Goal: Task Accomplishment & Management: Complete application form

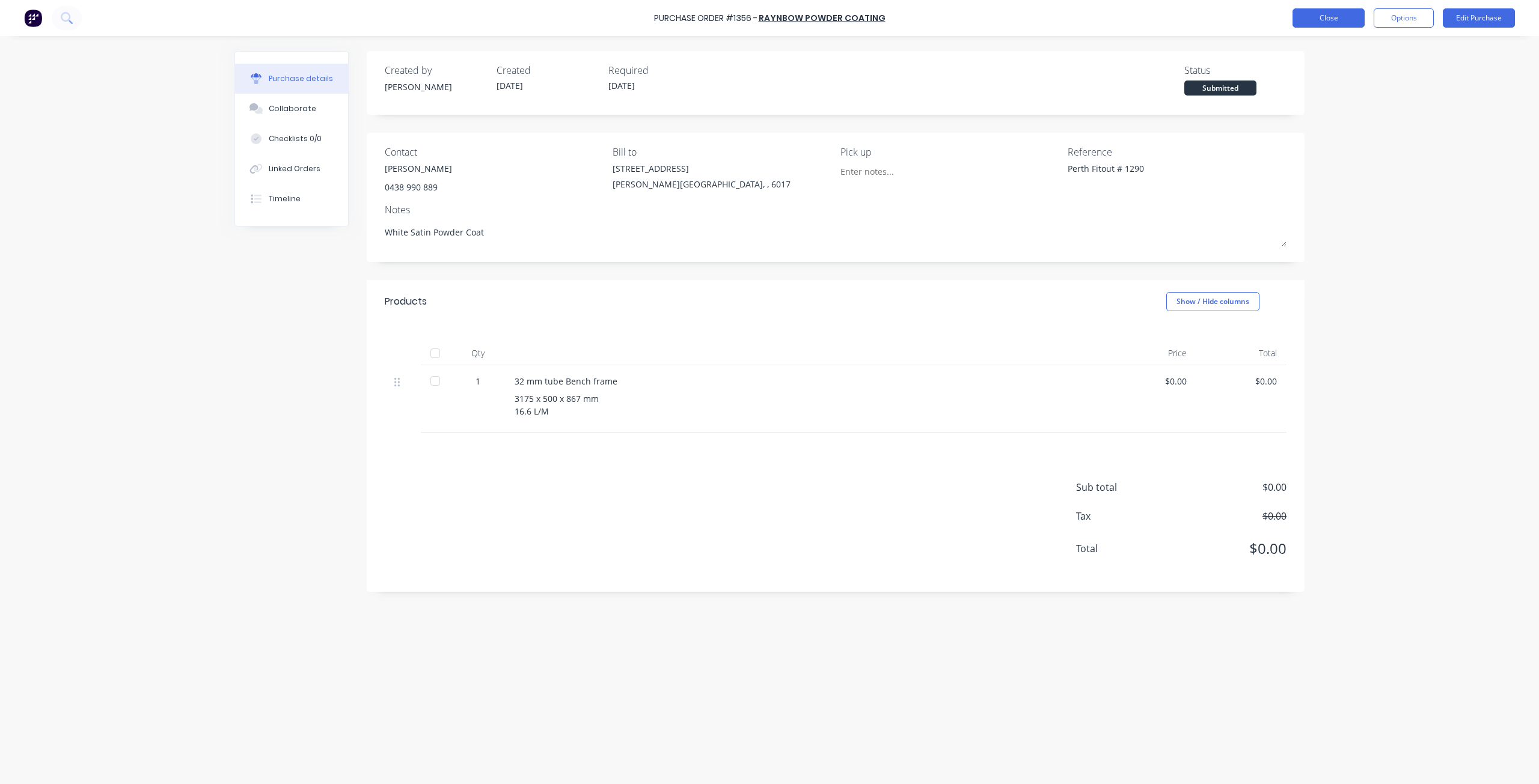
click at [1345, 20] on button "Close" at bounding box center [1329, 18] width 73 height 19
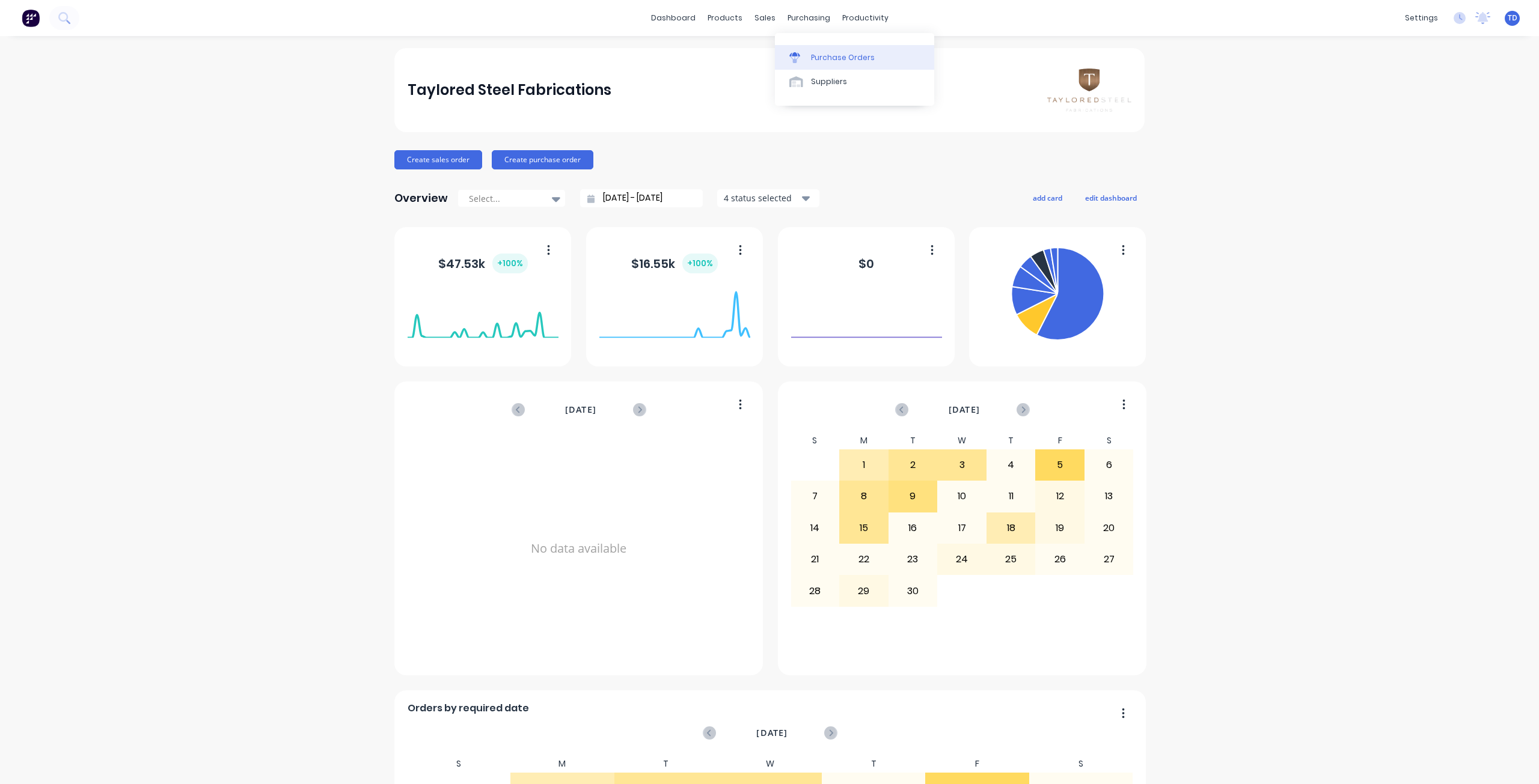
click at [816, 55] on div "Purchase Orders" at bounding box center [843, 57] width 64 height 11
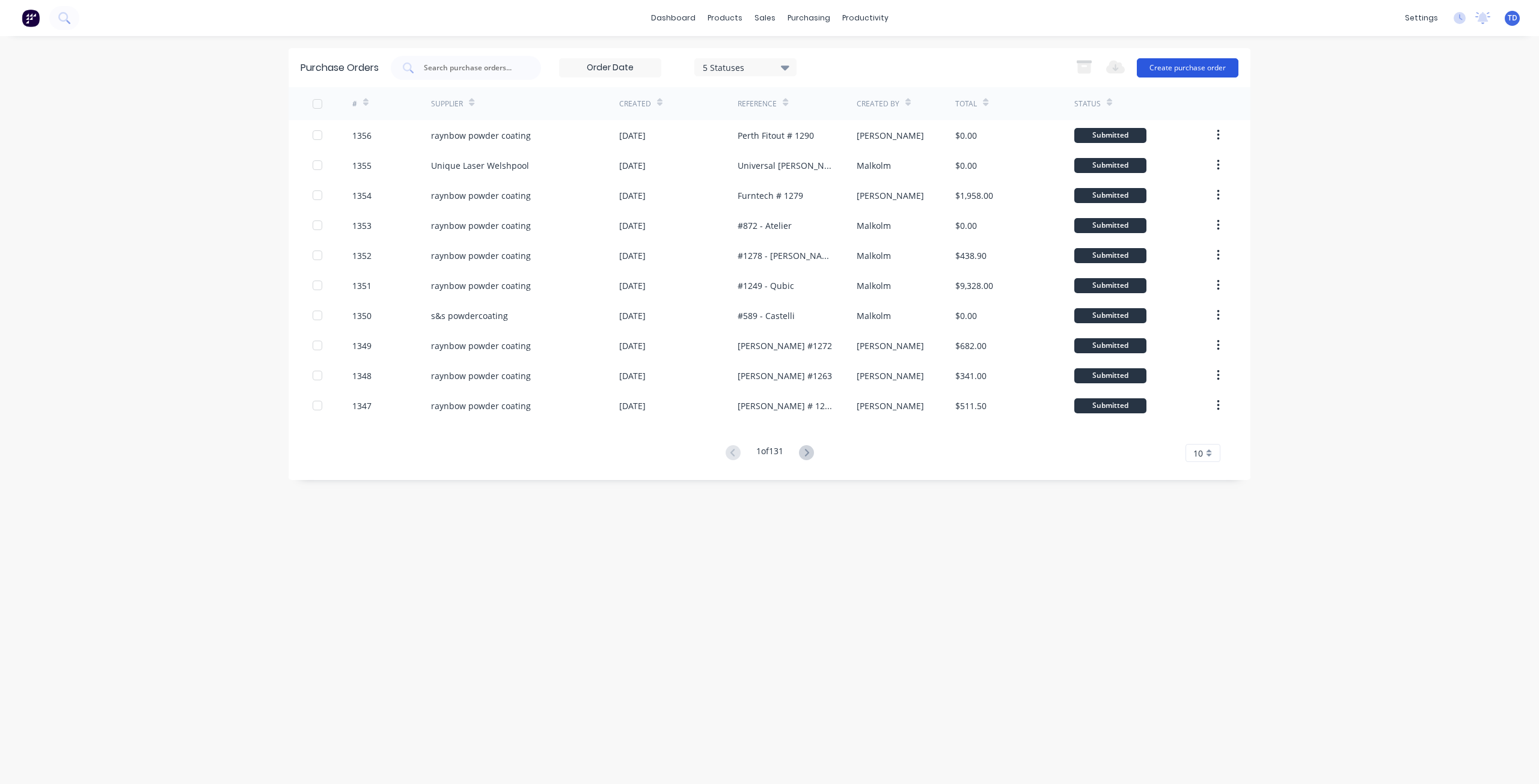
click at [1186, 67] on button "Create purchase order" at bounding box center [1187, 68] width 101 height 19
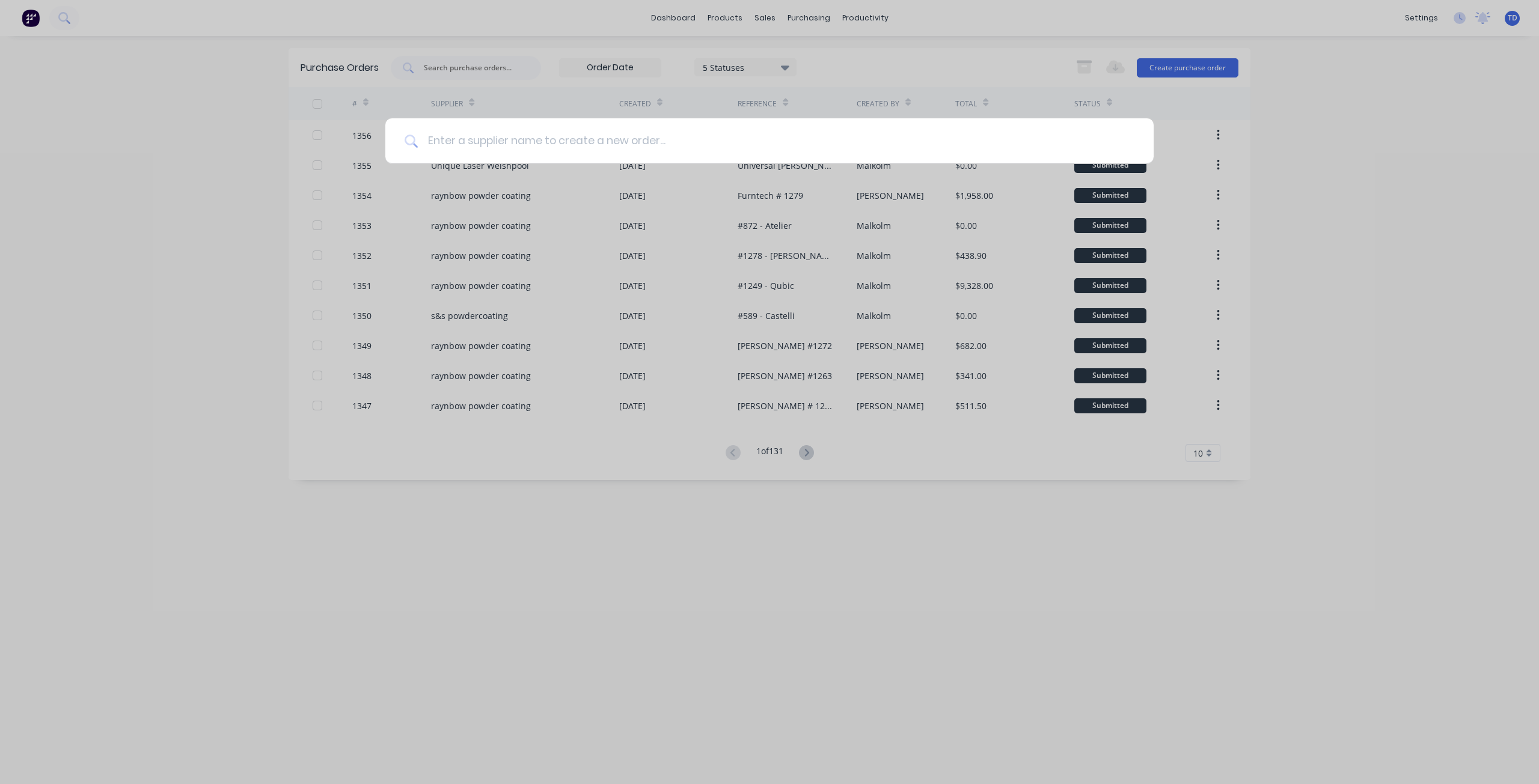
click at [616, 143] on input at bounding box center [776, 140] width 716 height 45
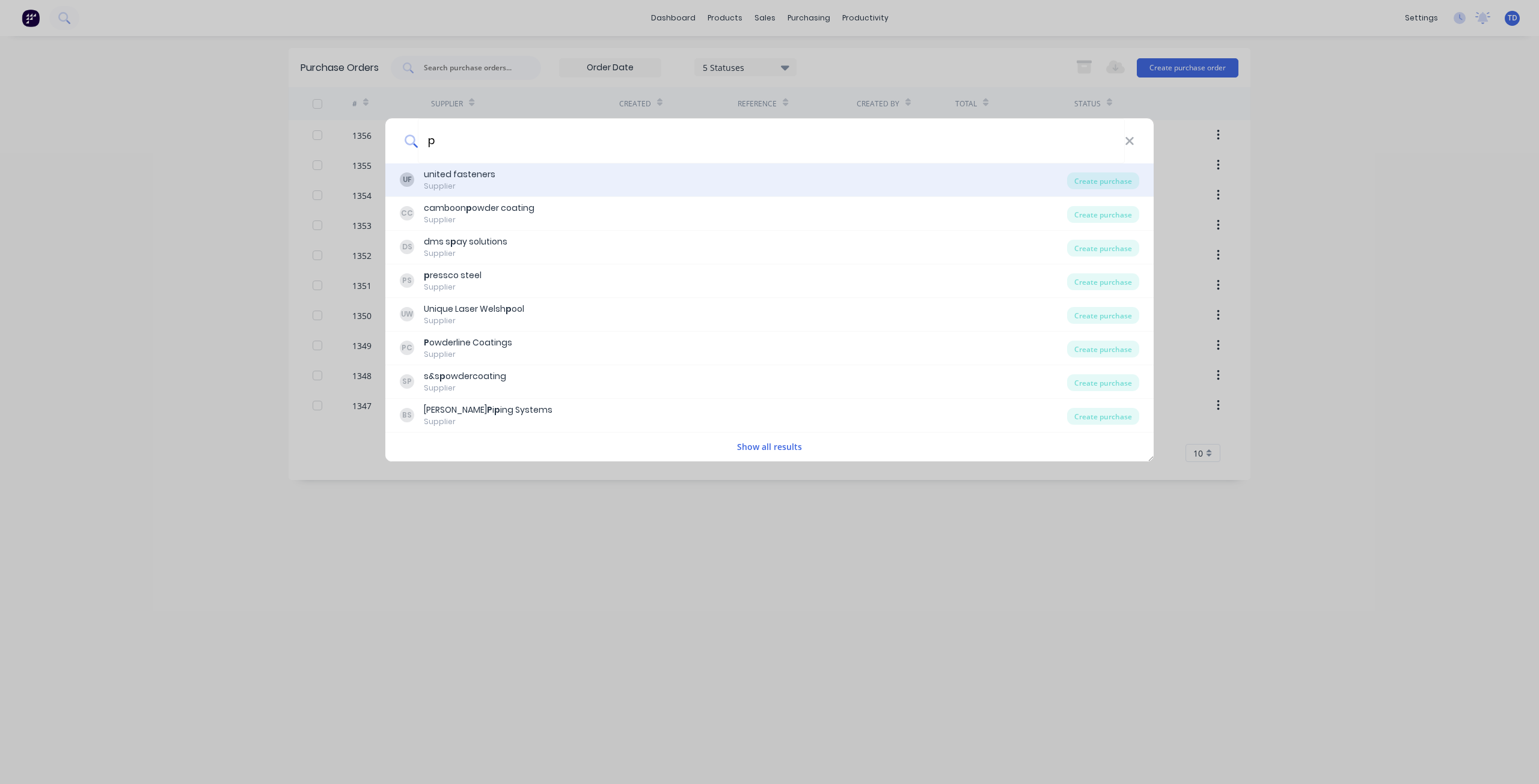
type input "p"
click at [496, 182] on div "UF united fasteners Supplier" at bounding box center [734, 180] width 668 height 24
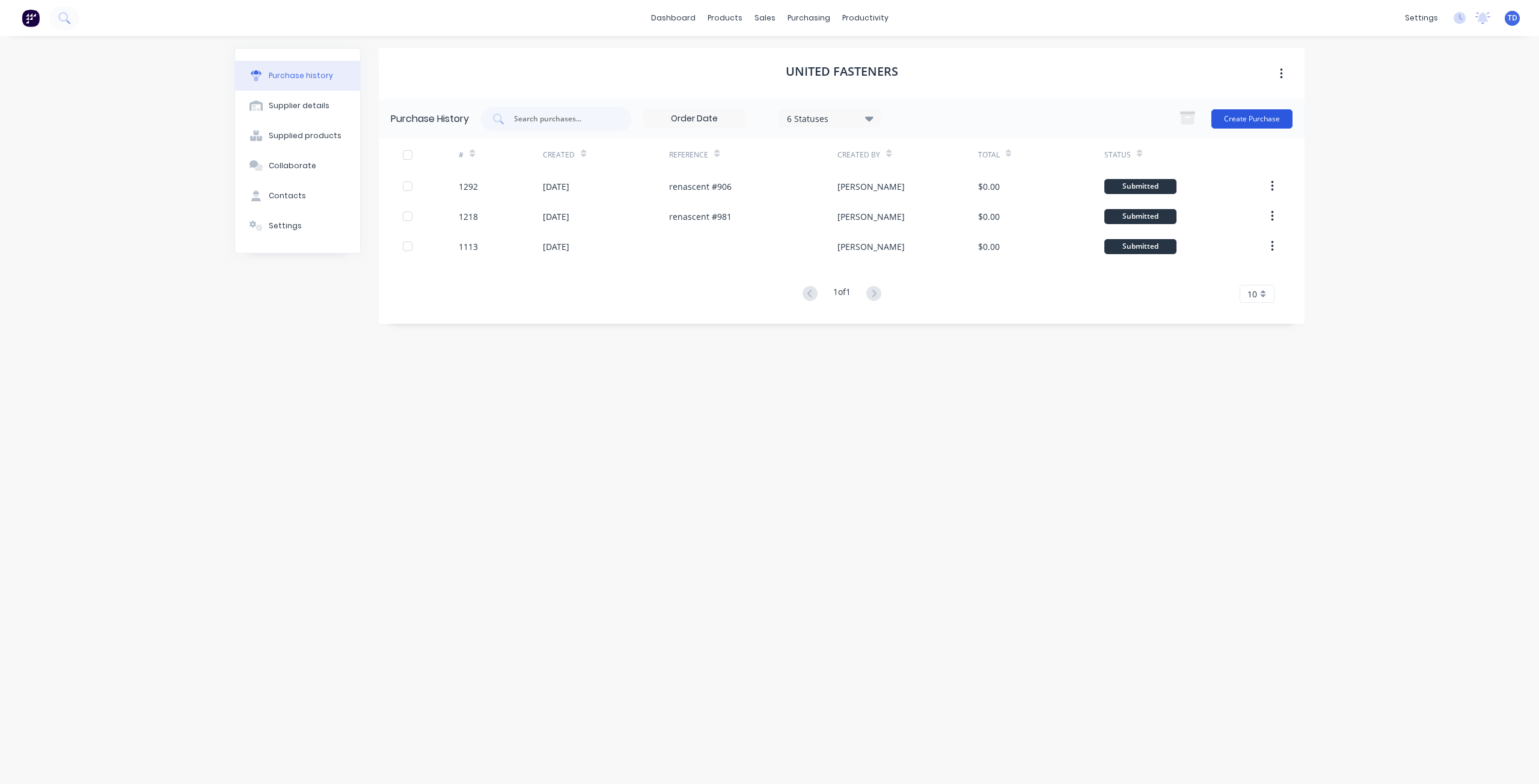
click at [1241, 119] on button "Create Purchase" at bounding box center [1251, 119] width 81 height 19
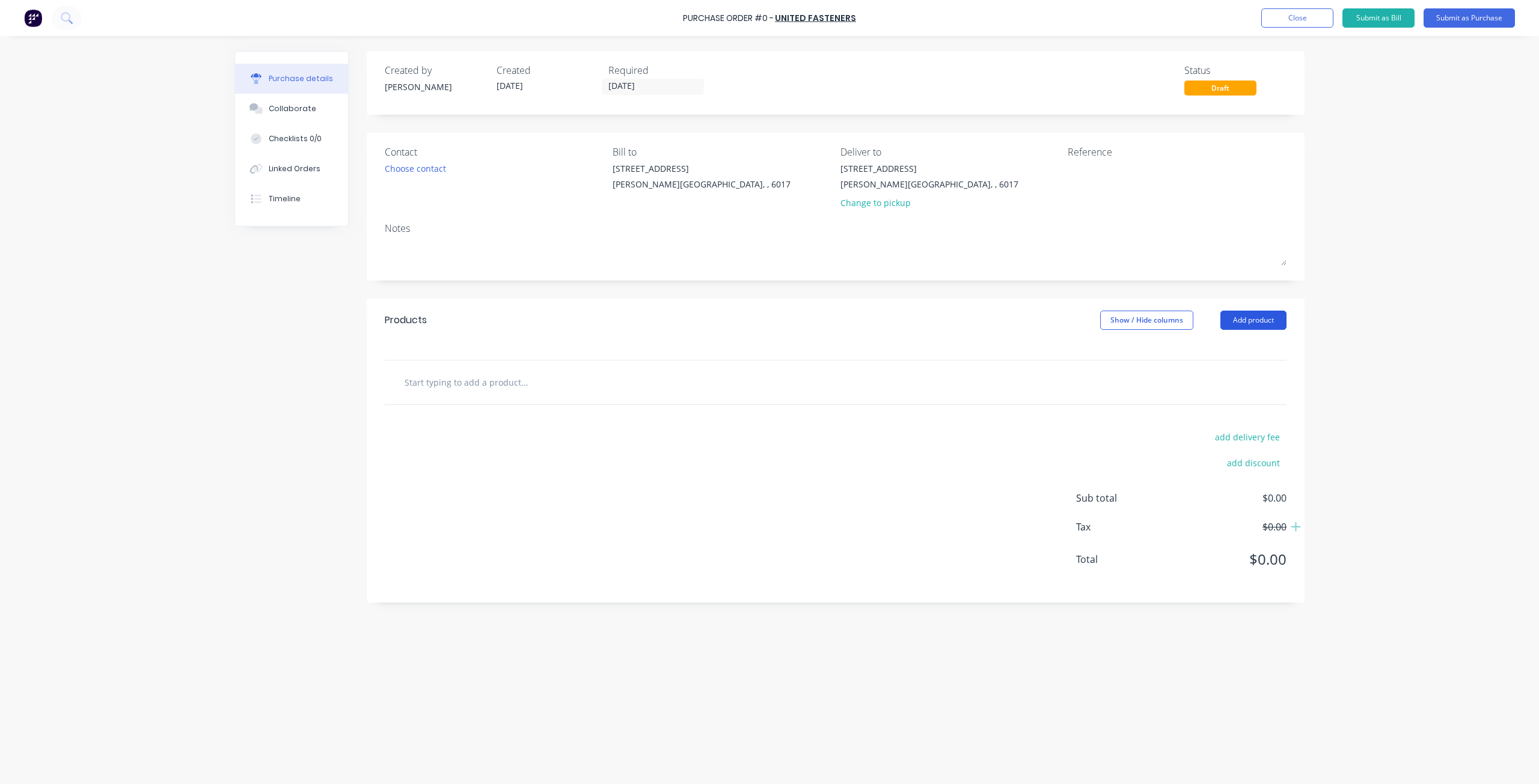
click at [1267, 322] on button "Add product" at bounding box center [1253, 320] width 66 height 19
click at [1221, 380] on div "Basic product" at bounding box center [1229, 375] width 93 height 17
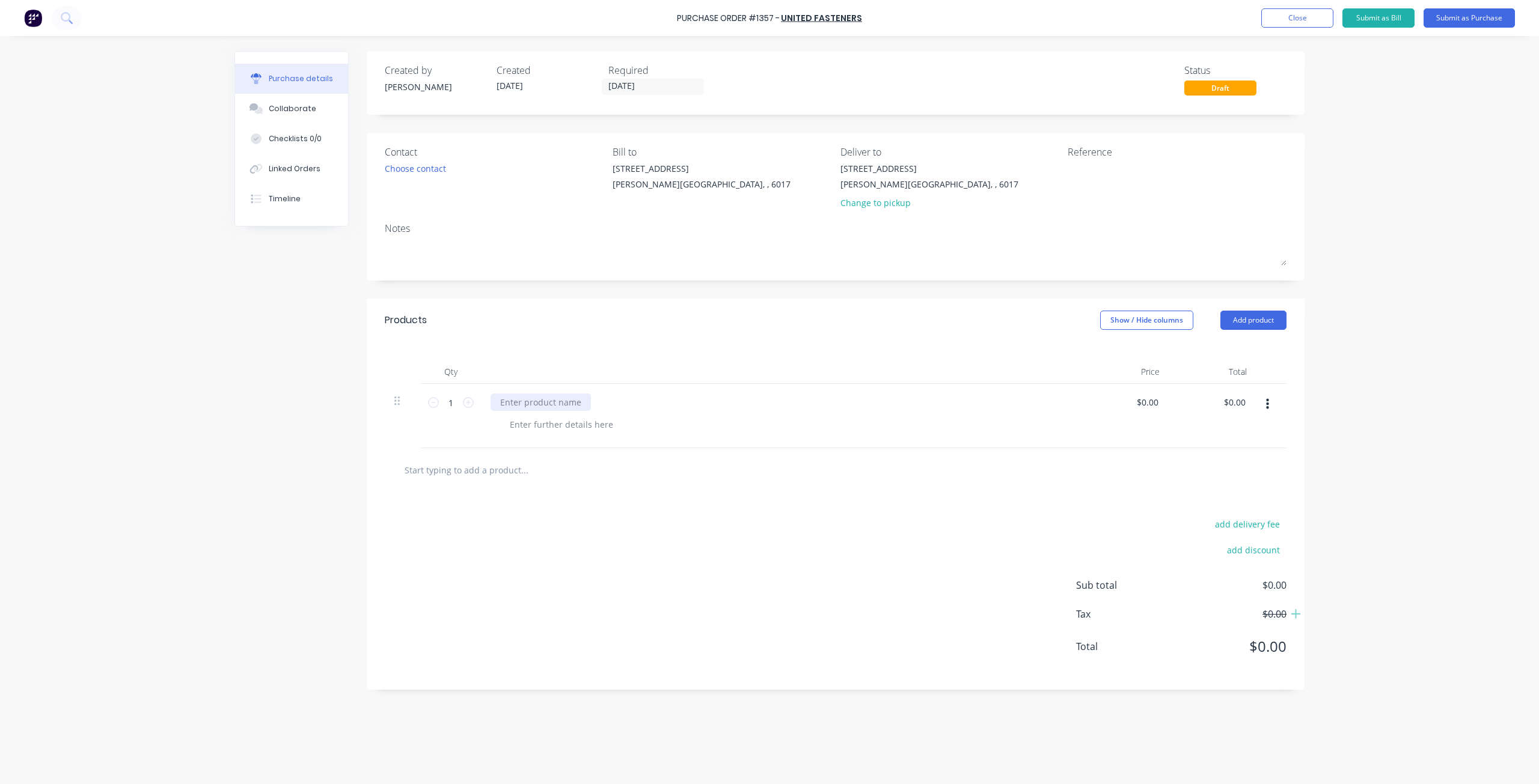
click at [575, 403] on div at bounding box center [541, 402] width 100 height 17
click at [554, 406] on div at bounding box center [541, 402] width 100 height 17
paste div
click at [526, 427] on div at bounding box center [562, 425] width 122 height 17
paste div
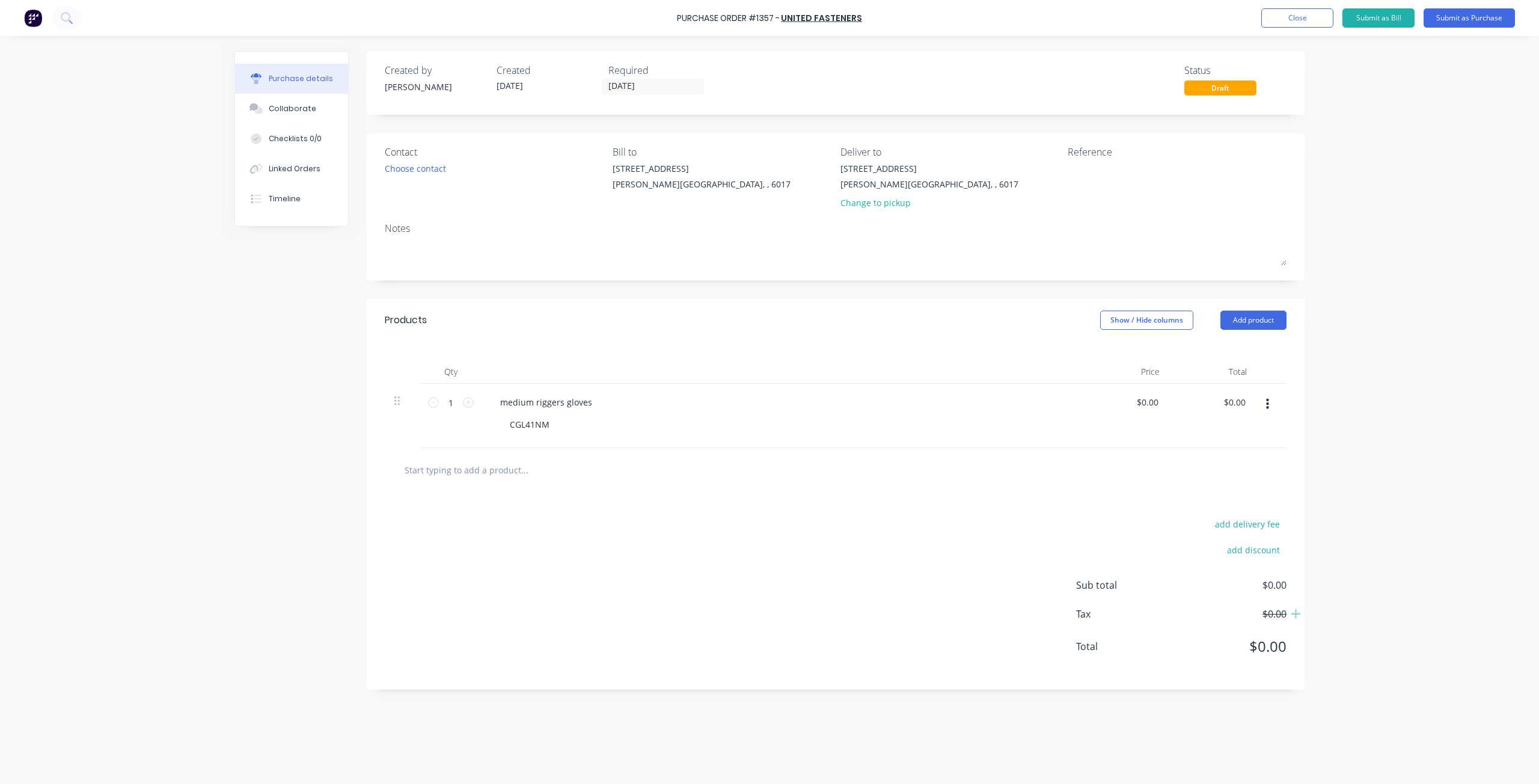
click at [1030, 429] on div "CGL41NM" at bounding box center [786, 425] width 572 height 17
click at [1256, 322] on button "Add product" at bounding box center [1253, 320] width 66 height 19
click at [1235, 376] on div "Basic product" at bounding box center [1229, 375] width 93 height 17
click at [541, 462] on div at bounding box center [541, 467] width 100 height 17
click at [550, 466] on div at bounding box center [541, 467] width 100 height 17
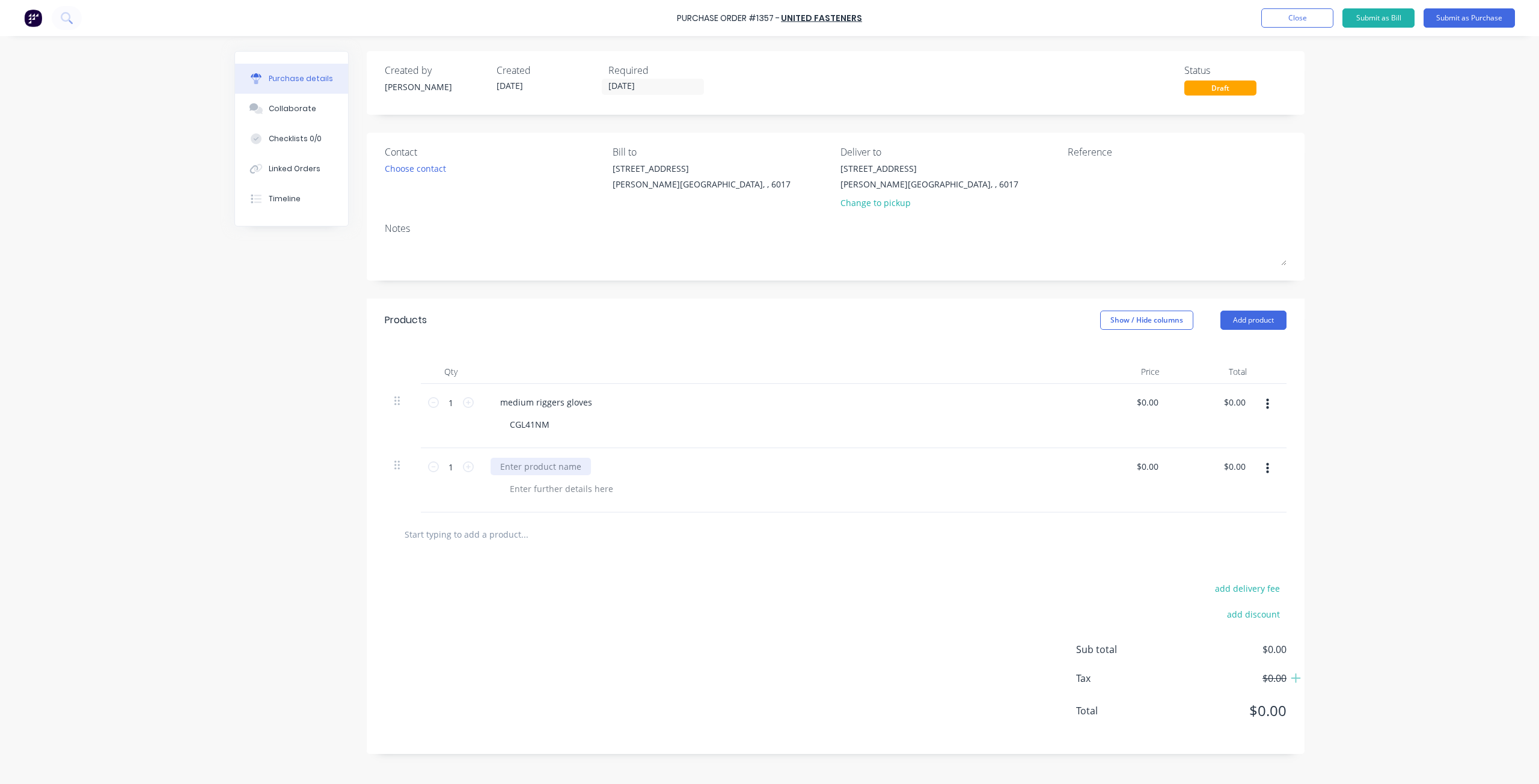
paste div
click at [518, 489] on div at bounding box center [562, 489] width 122 height 17
click at [533, 487] on div at bounding box center [562, 489] width 122 height 17
paste div
click at [820, 487] on div "RAGC" at bounding box center [786, 489] width 572 height 17
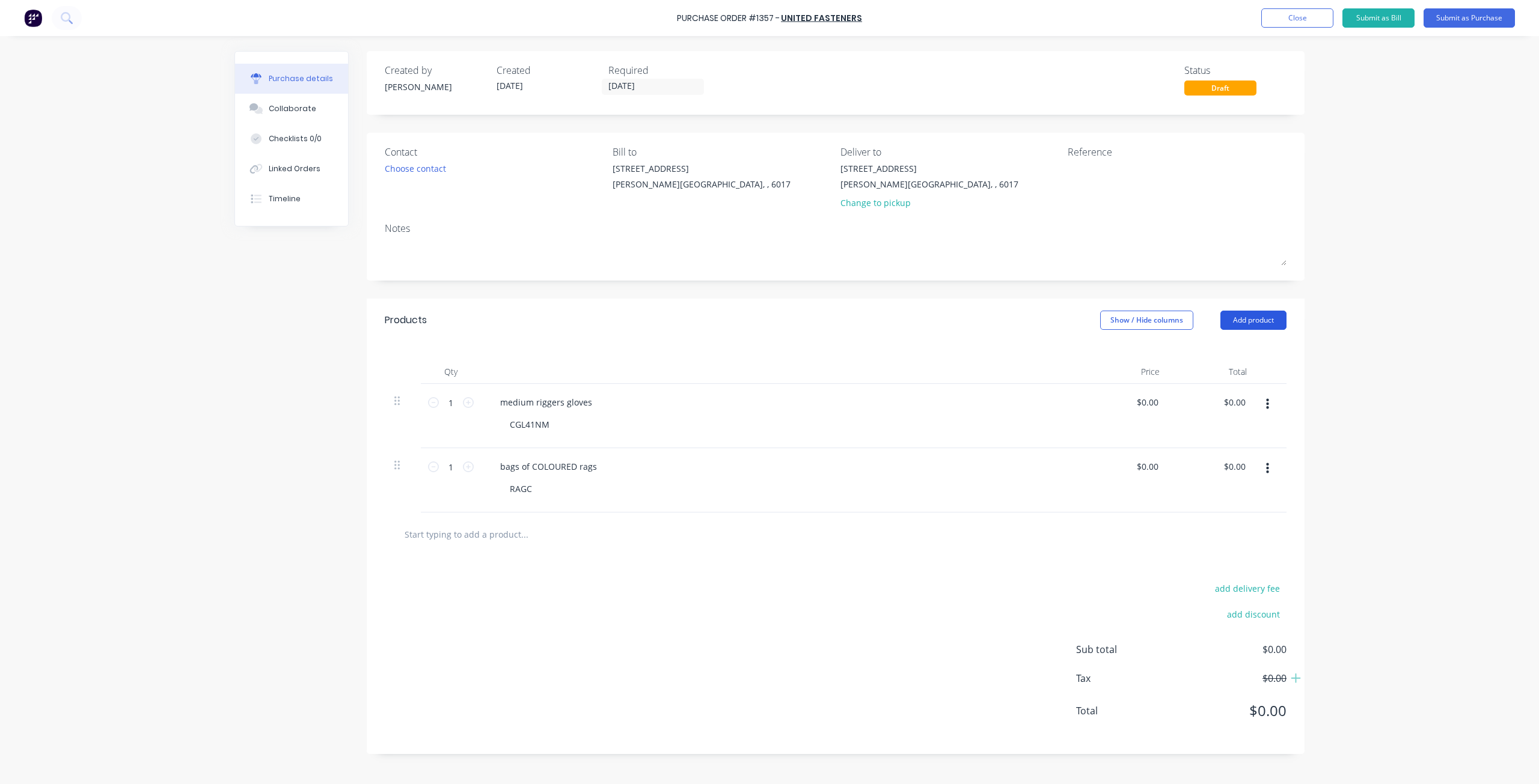
click at [1259, 319] on button "Add product" at bounding box center [1253, 320] width 66 height 19
click at [1218, 372] on div "Basic product" at bounding box center [1229, 375] width 93 height 17
click at [1266, 533] on icon "button" at bounding box center [1267, 533] width 3 height 11
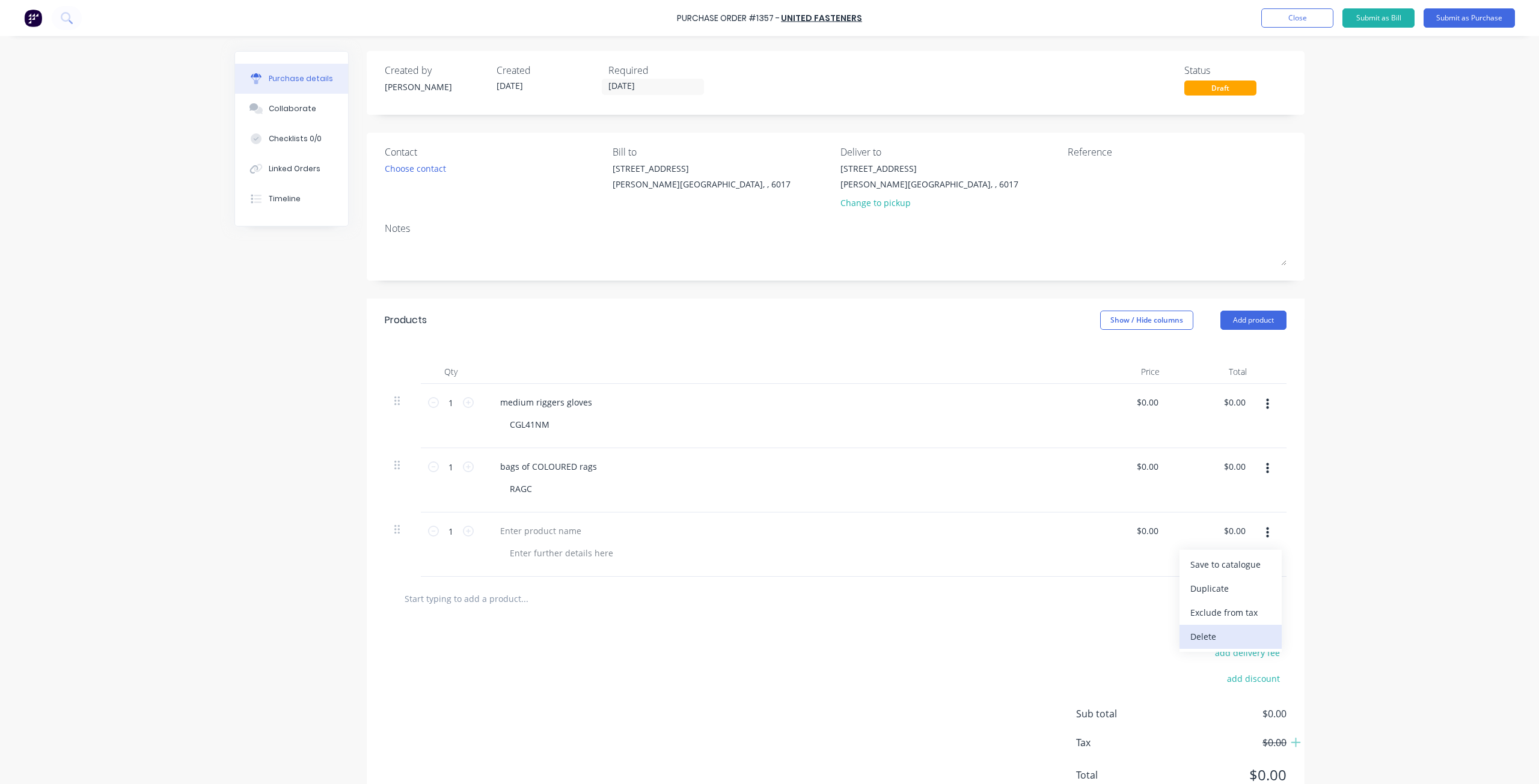
click at [1196, 631] on button "Delete" at bounding box center [1230, 637] width 102 height 24
click at [468, 403] on icon at bounding box center [468, 402] width 11 height 11
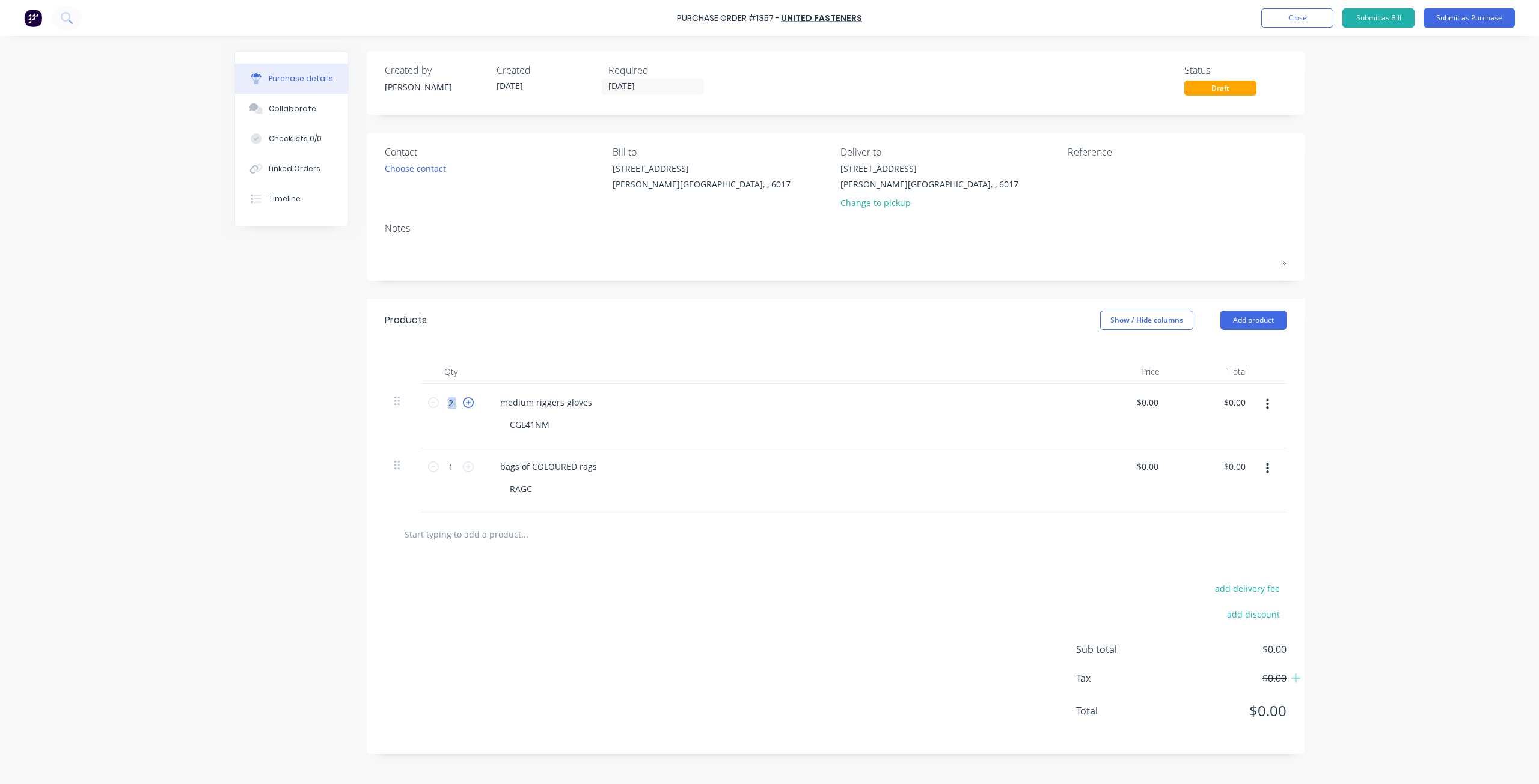
click at [468, 403] on icon at bounding box center [468, 402] width 11 height 11
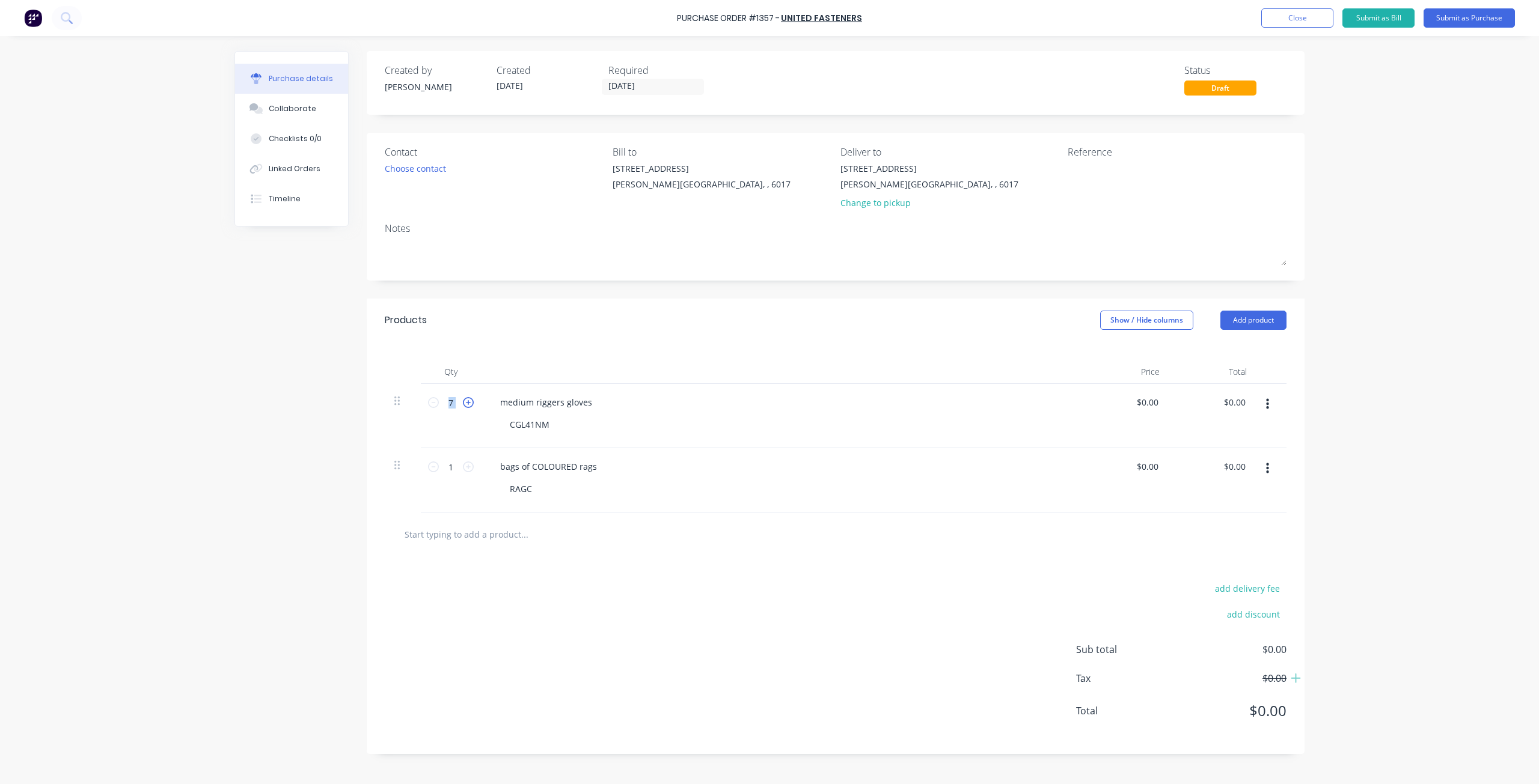
click at [468, 403] on icon at bounding box center [468, 402] width 11 height 11
click at [467, 403] on icon at bounding box center [468, 402] width 11 height 11
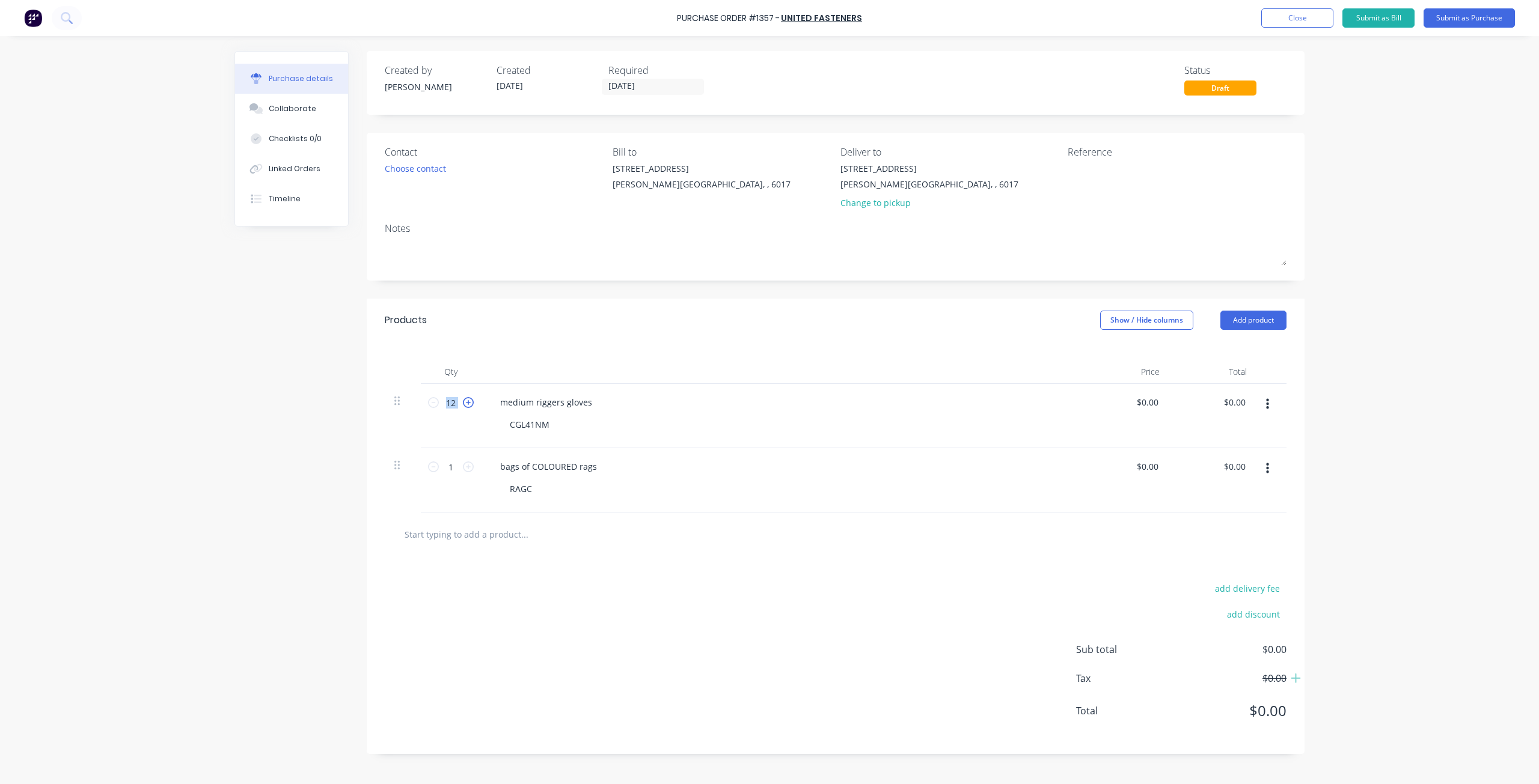
click at [466, 403] on icon at bounding box center [468, 402] width 11 height 11
click at [465, 403] on icon at bounding box center [468, 402] width 11 height 11
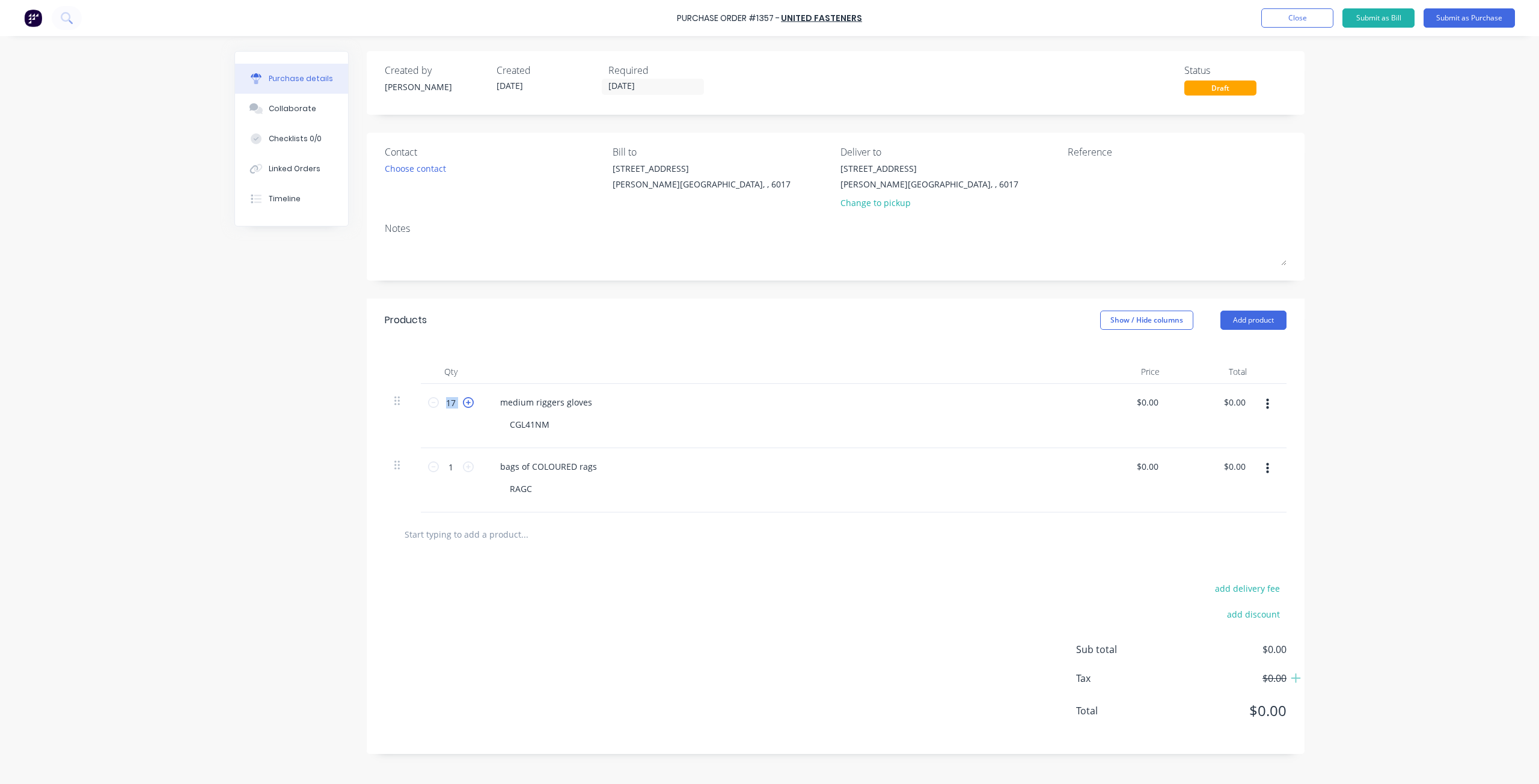
click at [464, 403] on icon at bounding box center [468, 402] width 11 height 11
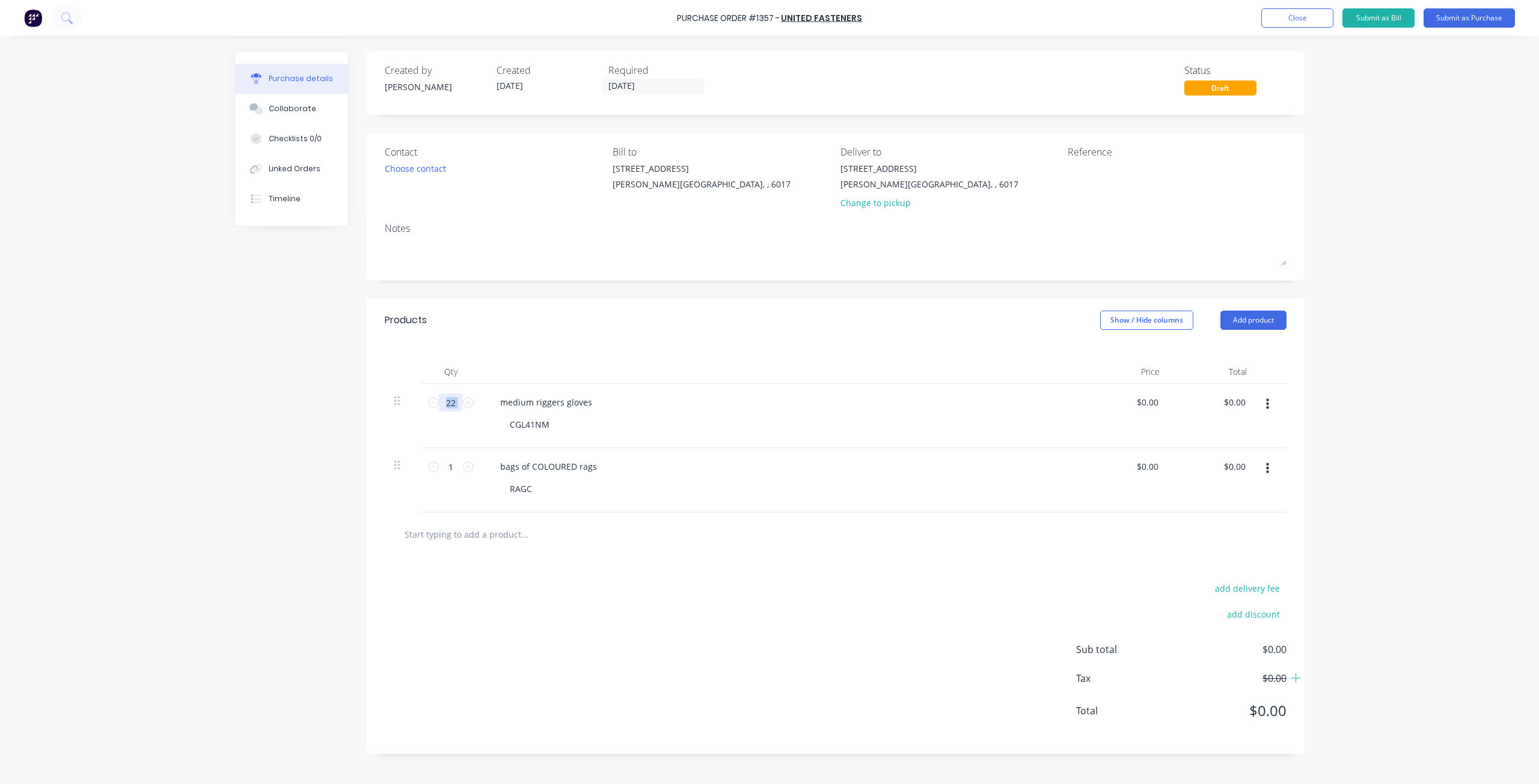
click at [459, 401] on input "22" at bounding box center [450, 402] width 24 height 18
click at [454, 401] on input "22" at bounding box center [450, 402] width 24 height 18
type input "25"
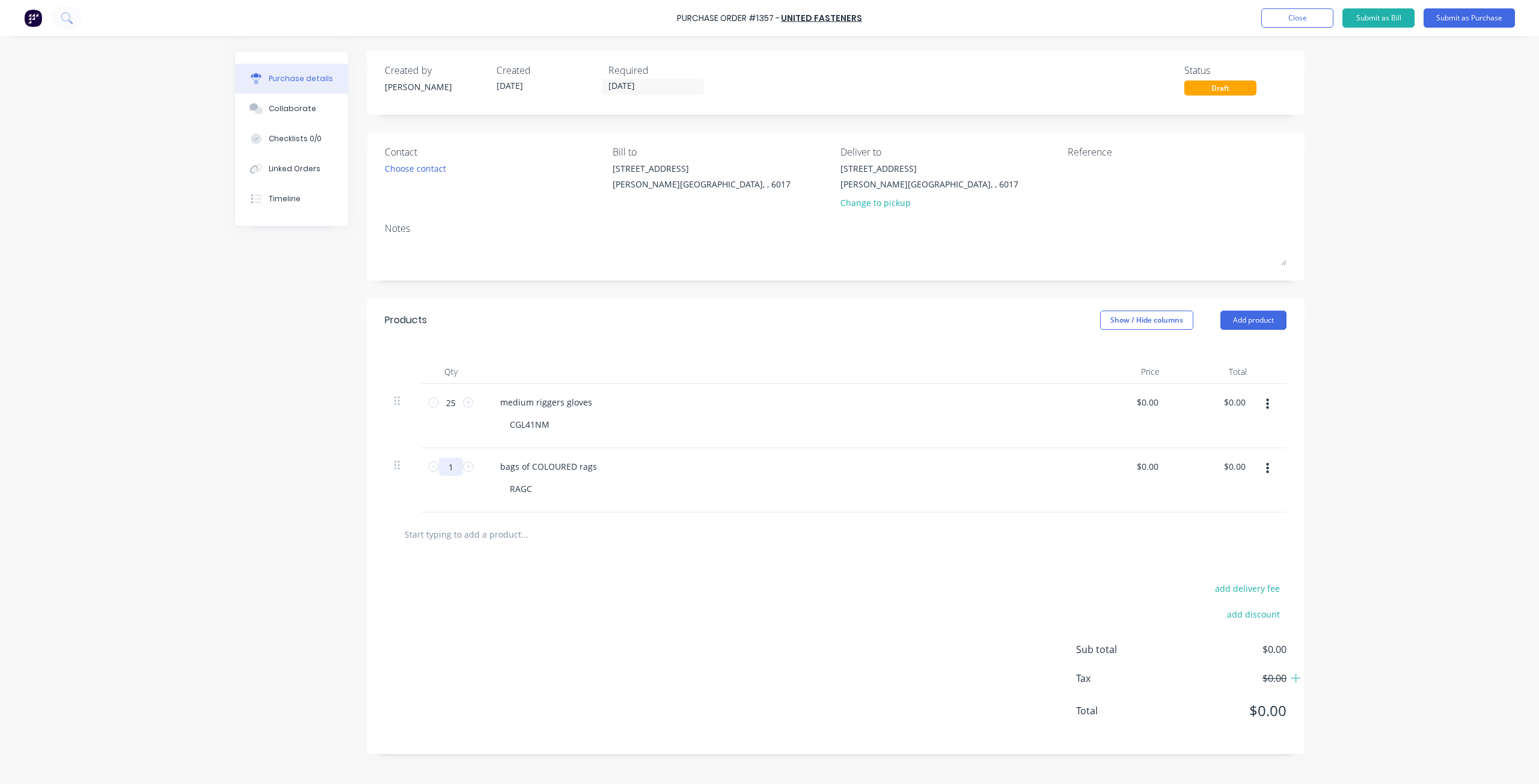
click at [453, 467] on input "1" at bounding box center [450, 467] width 24 height 18
type input "2"
click at [578, 508] on div "bags of COLOURED rags RAGC" at bounding box center [780, 479] width 601 height 64
click at [424, 171] on div "Choose contact" at bounding box center [416, 168] width 61 height 12
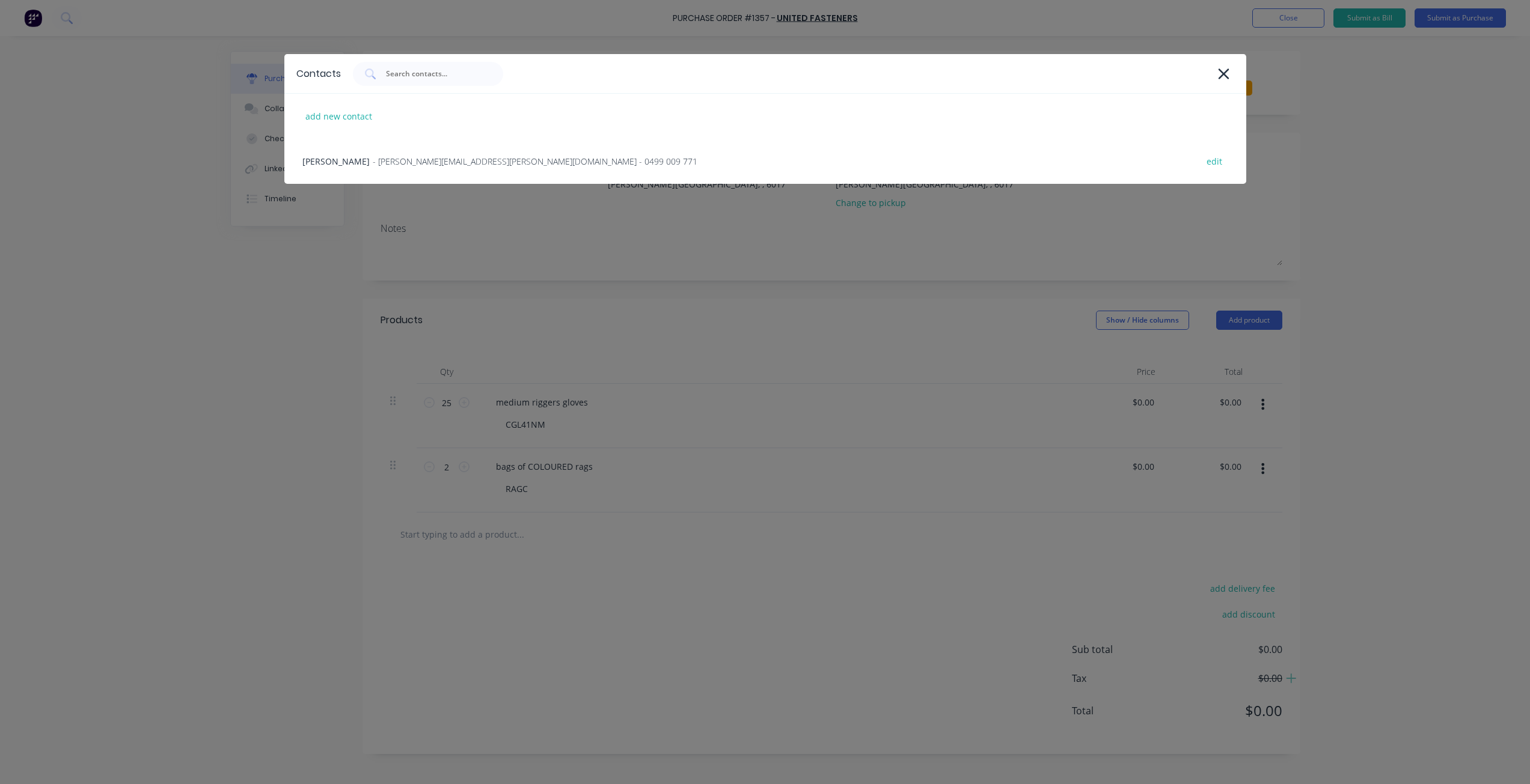
click at [424, 171] on div "[PERSON_NAME] - [PERSON_NAME][EMAIL_ADDRESS][PERSON_NAME][DOMAIN_NAME] - 0499 0…" at bounding box center [765, 160] width 962 height 45
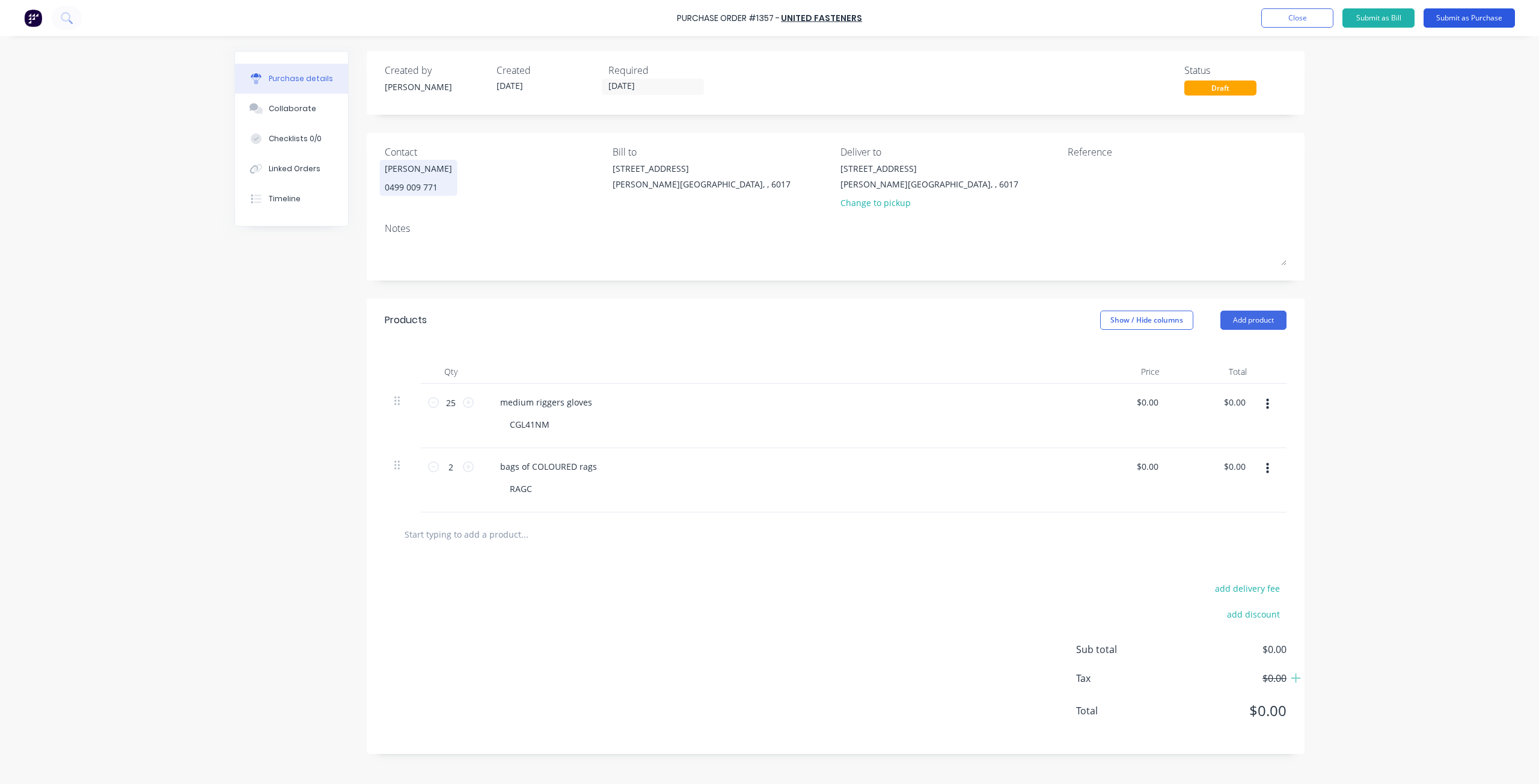
click at [1478, 19] on button "Submit as Purchase" at bounding box center [1469, 18] width 92 height 19
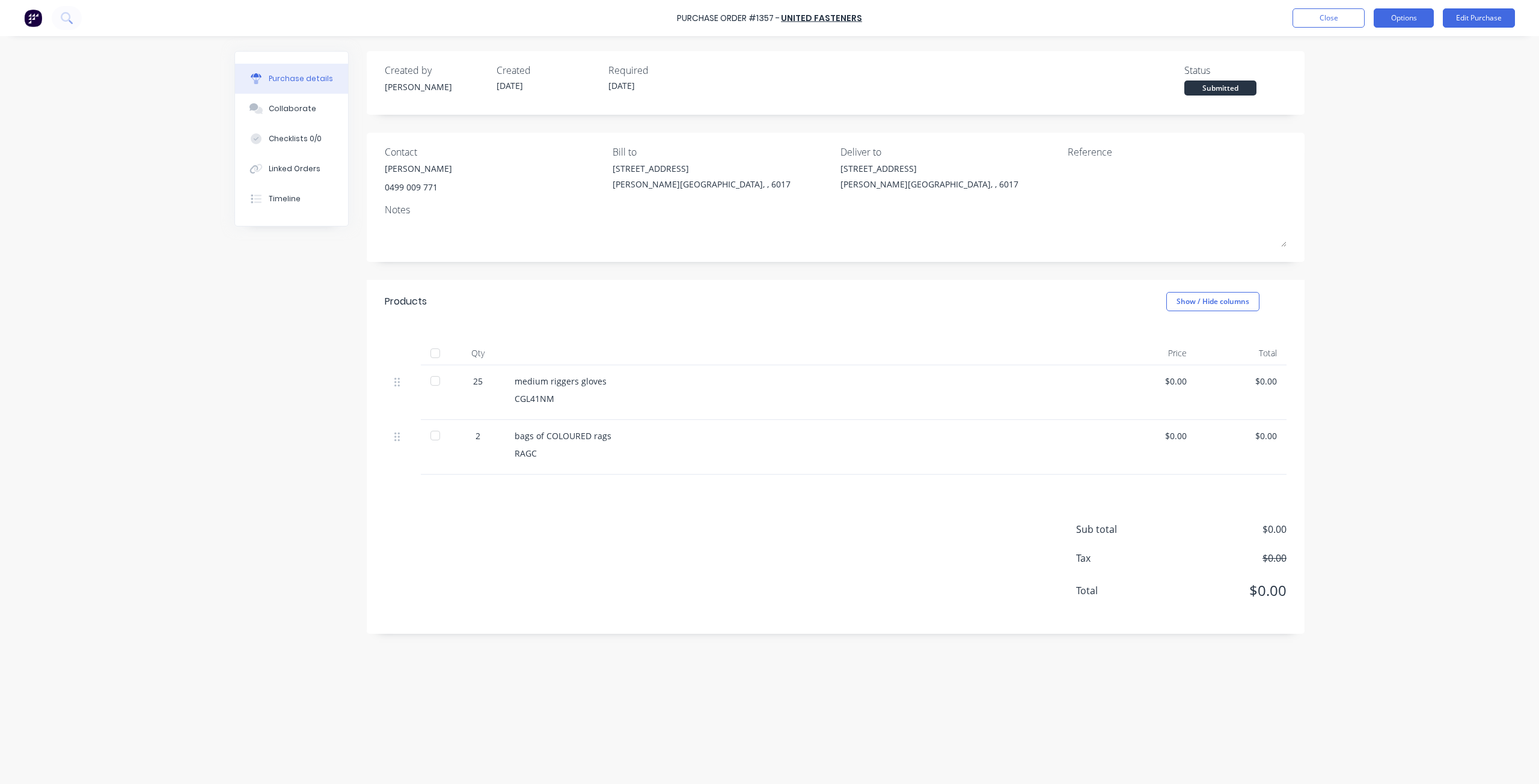
click at [1404, 21] on button "Options" at bounding box center [1403, 18] width 60 height 19
click at [1360, 47] on div "Print / Email" at bounding box center [1377, 49] width 93 height 17
click at [1351, 93] on div "Without pricing" at bounding box center [1377, 97] width 93 height 17
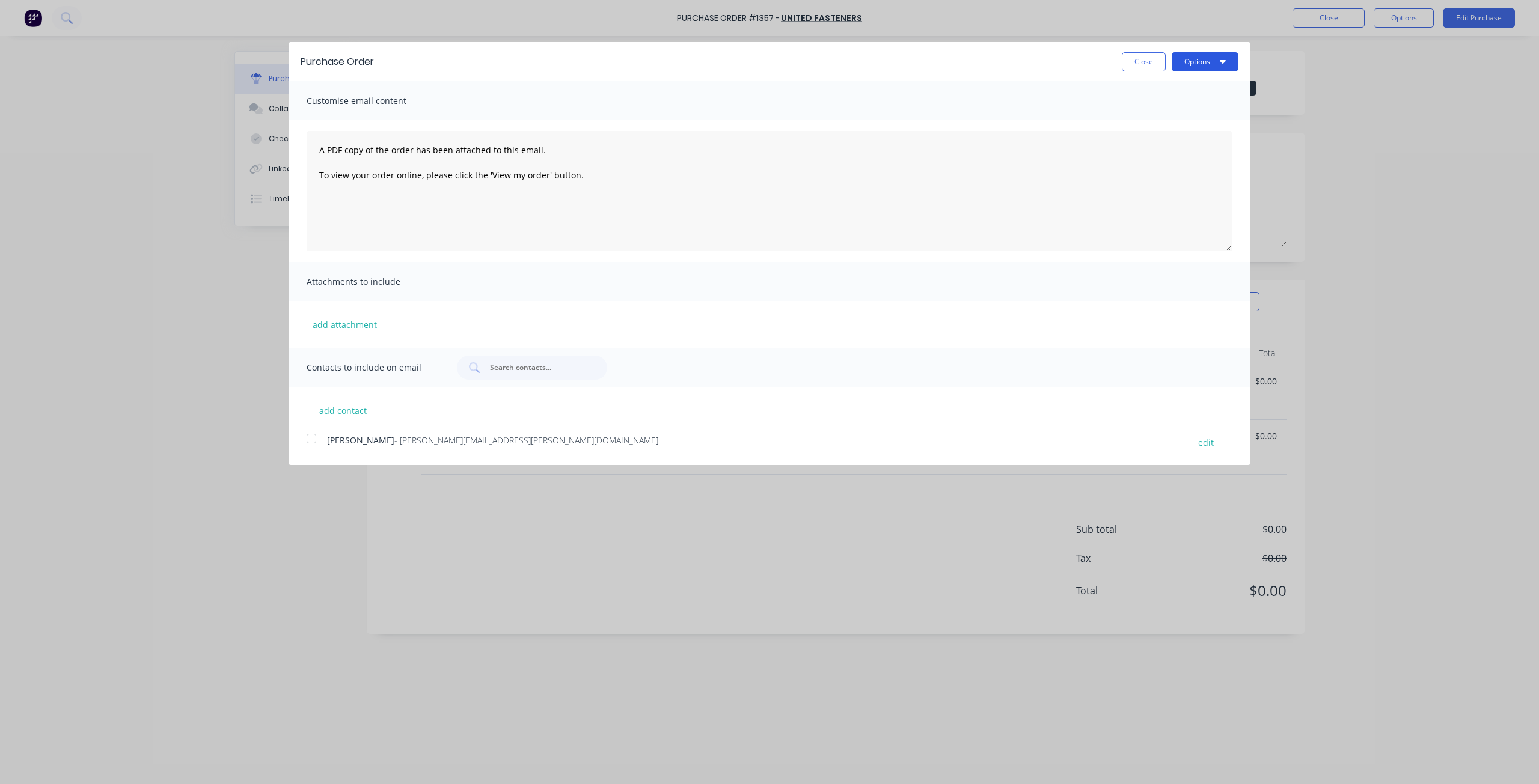
click at [1210, 66] on button "Options" at bounding box center [1206, 62] width 67 height 19
click at [1174, 87] on div "Print" at bounding box center [1181, 92] width 93 height 17
click at [1152, 113] on div "Email" at bounding box center [1181, 117] width 93 height 17
click at [311, 438] on div at bounding box center [310, 438] width 24 height 24
click at [1153, 64] on button "Close" at bounding box center [1144, 62] width 44 height 19
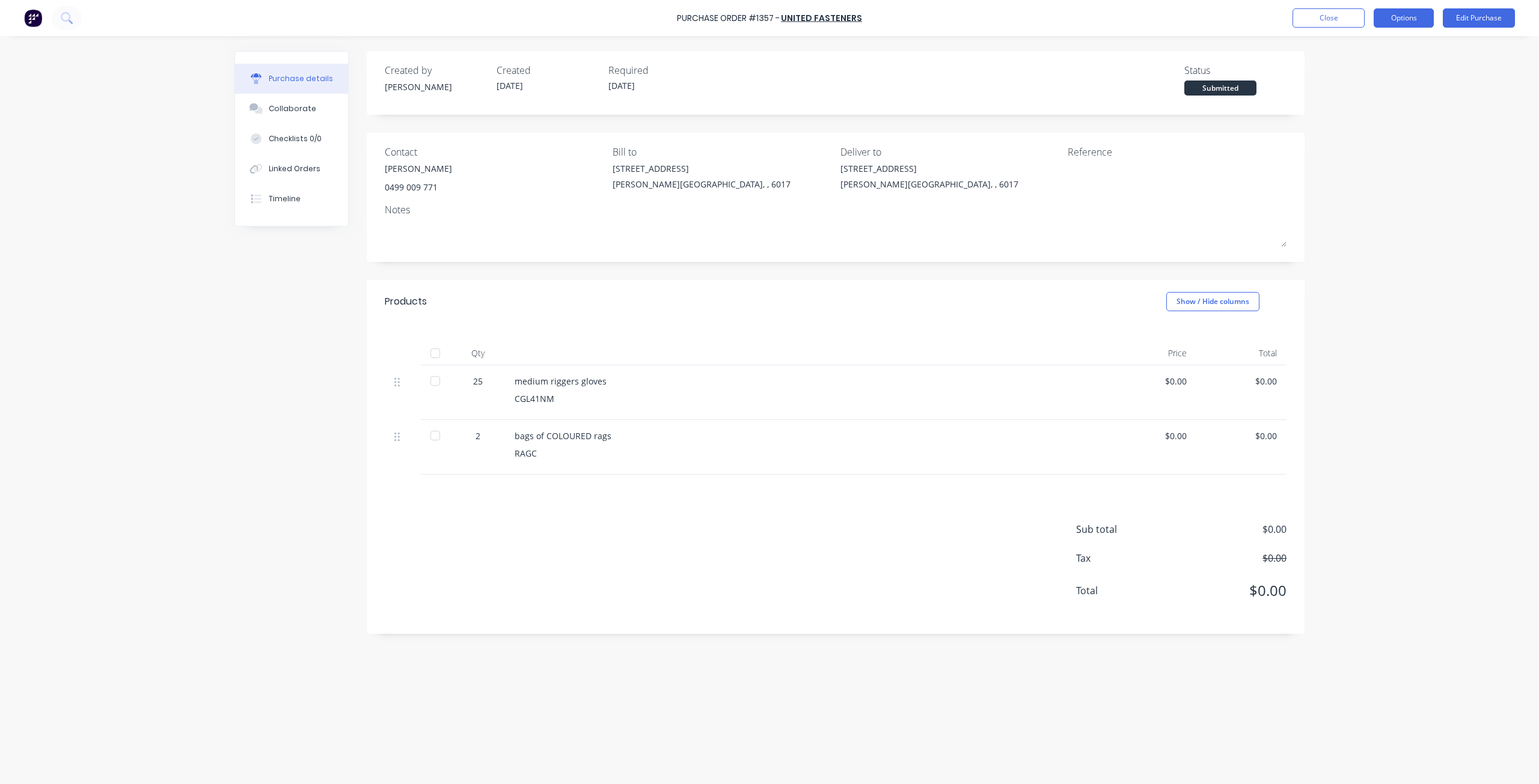
click at [1402, 16] on button "Options" at bounding box center [1403, 18] width 60 height 19
click at [1372, 48] on div "Print / Email" at bounding box center [1377, 49] width 93 height 17
click at [1361, 96] on div "Without pricing" at bounding box center [1377, 97] width 93 height 17
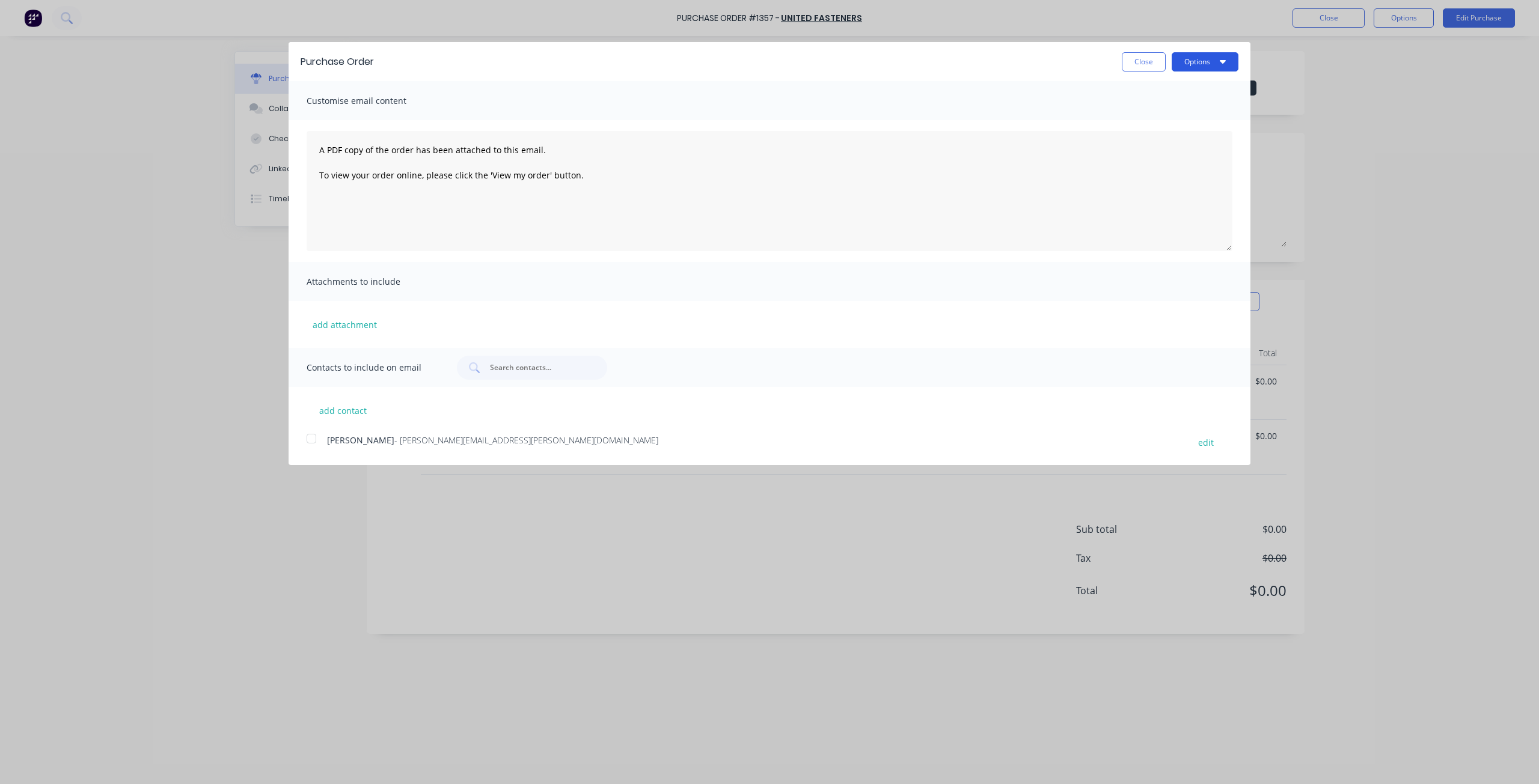
click at [1217, 67] on button "Options" at bounding box center [1206, 62] width 67 height 19
click at [1168, 90] on div "Print" at bounding box center [1181, 92] width 93 height 17
